Goal: Navigation & Orientation: Find specific page/section

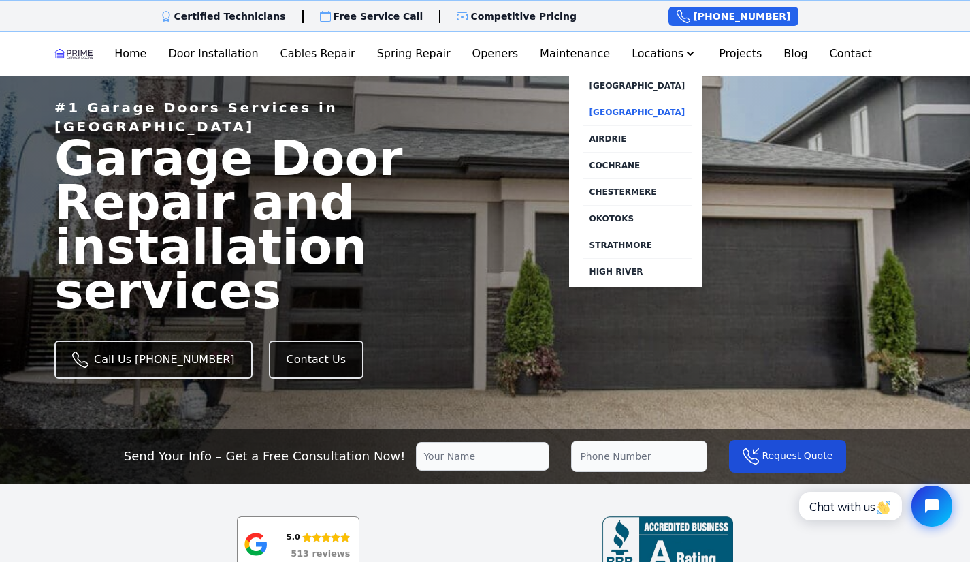
click at [643, 111] on link "[GEOGRAPHIC_DATA]" at bounding box center [638, 112] width 110 height 27
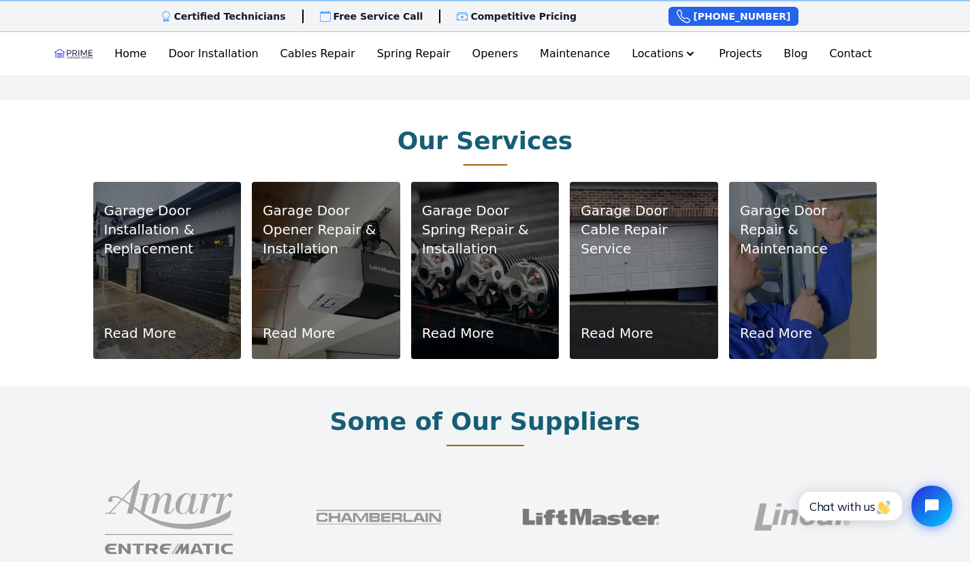
scroll to position [783, 0]
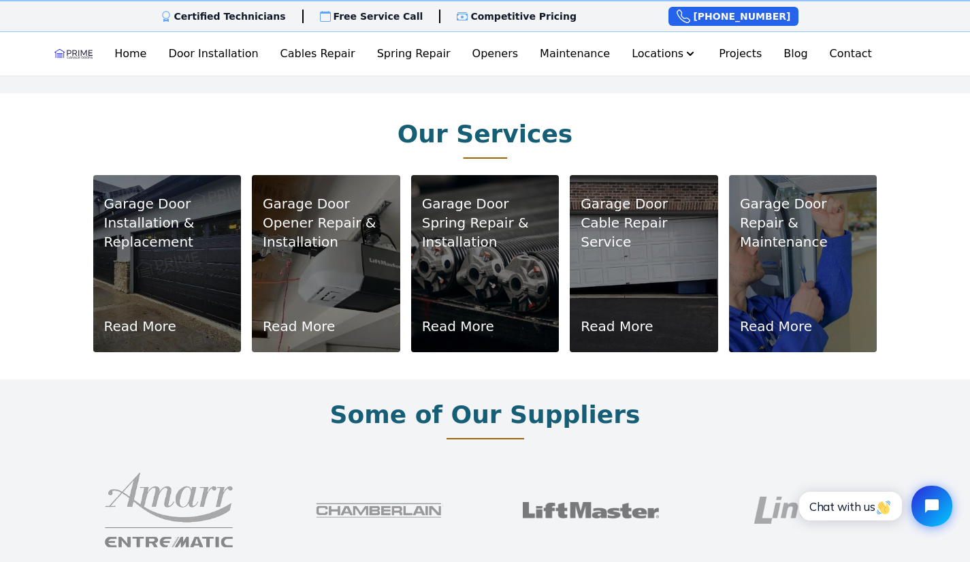
click at [166, 213] on p "Installation & Replacement" at bounding box center [167, 232] width 127 height 38
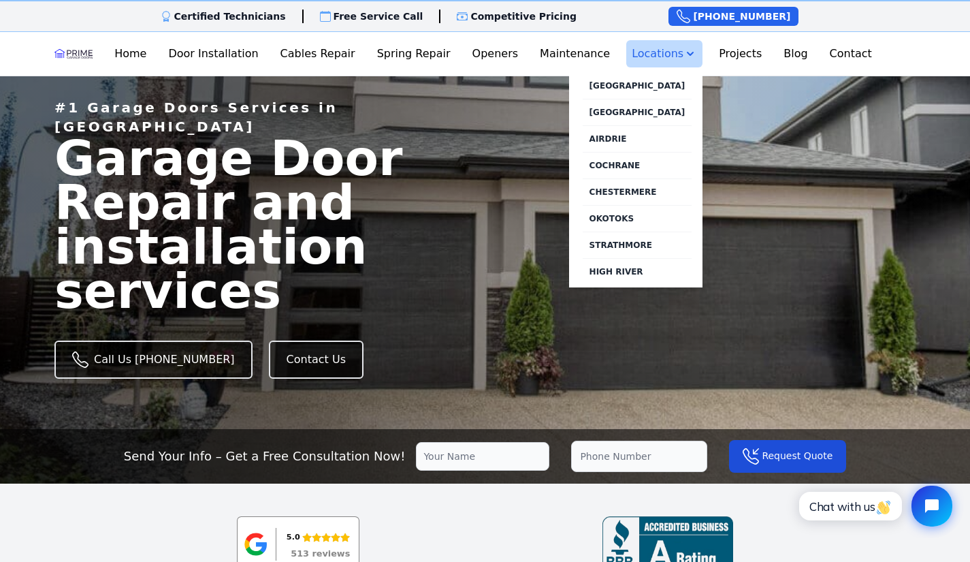
click at [649, 57] on button "Locations" at bounding box center [664, 53] width 76 height 27
click at [667, 48] on button "Locations" at bounding box center [664, 53] width 76 height 27
click at [651, 115] on link "[GEOGRAPHIC_DATA]" at bounding box center [638, 112] width 110 height 27
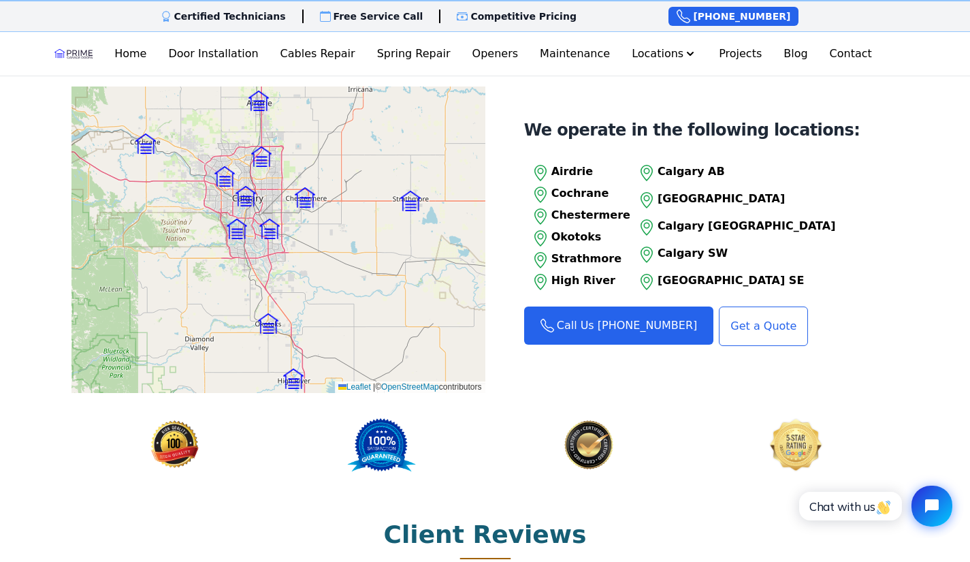
scroll to position [1420, 0]
click at [686, 244] on p "Calgary SW" at bounding box center [747, 252] width 178 height 16
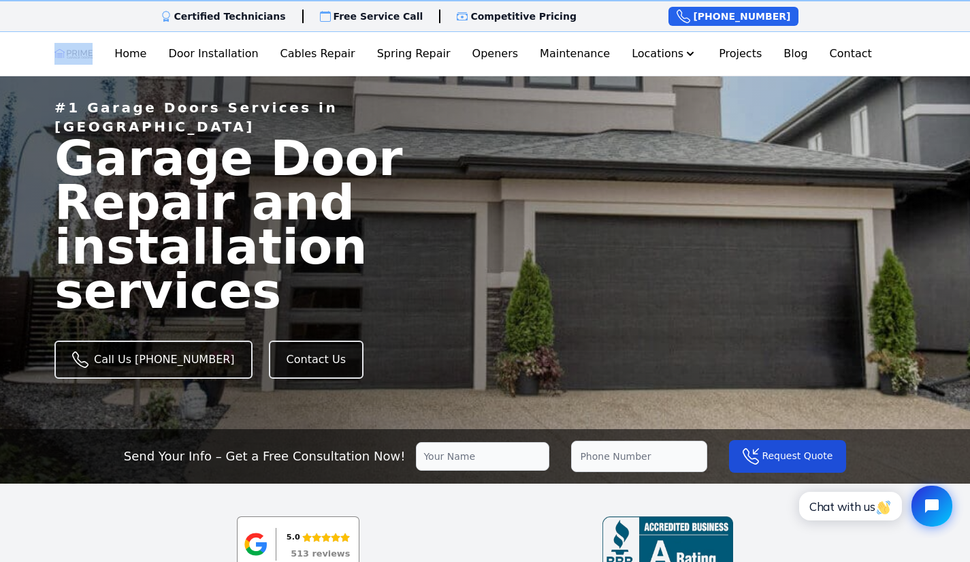
drag, startPoint x: 53, startPoint y: 50, endPoint x: 110, endPoint y: 53, distance: 57.3
click at [110, 53] on div "Open main menu Home Door Installation Cables Repair Spring Repair Openers Maint…" at bounding box center [485, 54] width 970 height 44
copy div
